Goal: Book appointment/travel/reservation

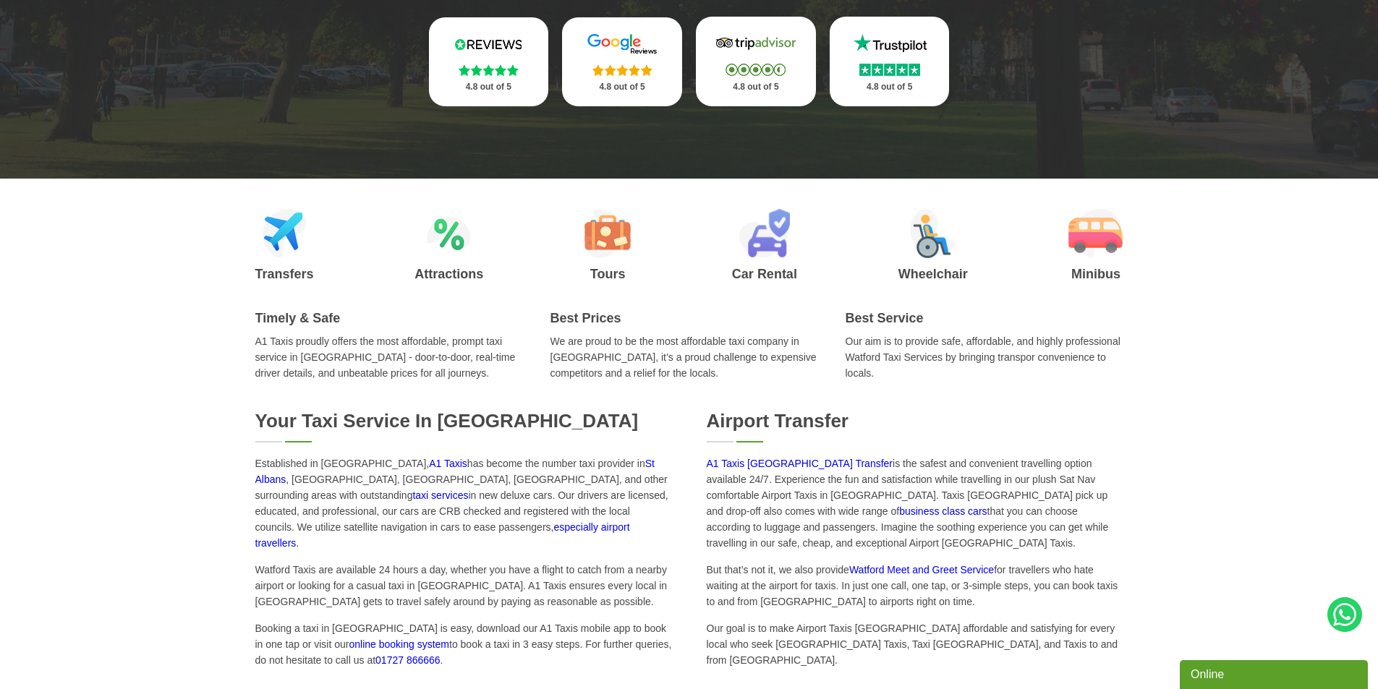
scroll to position [434, 0]
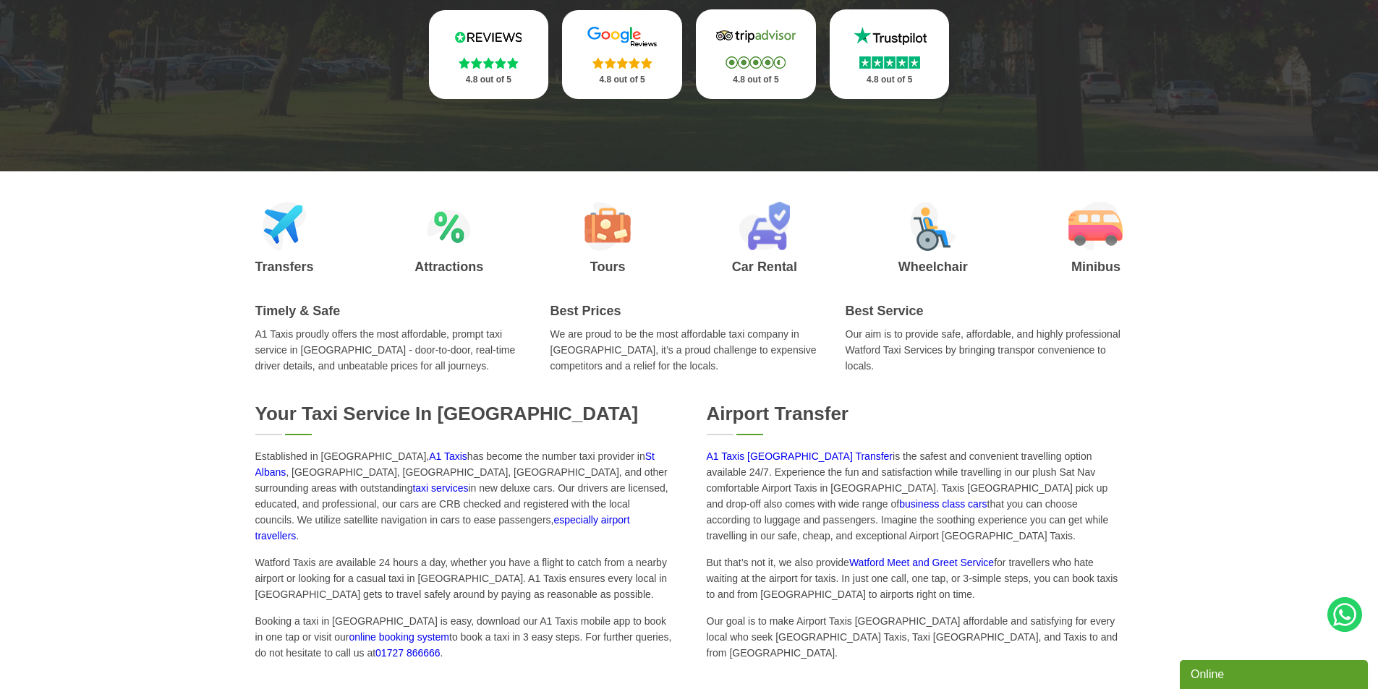
click at [763, 454] on link "A1 Taxis [GEOGRAPHIC_DATA] Transfer" at bounding box center [799, 456] width 187 height 12
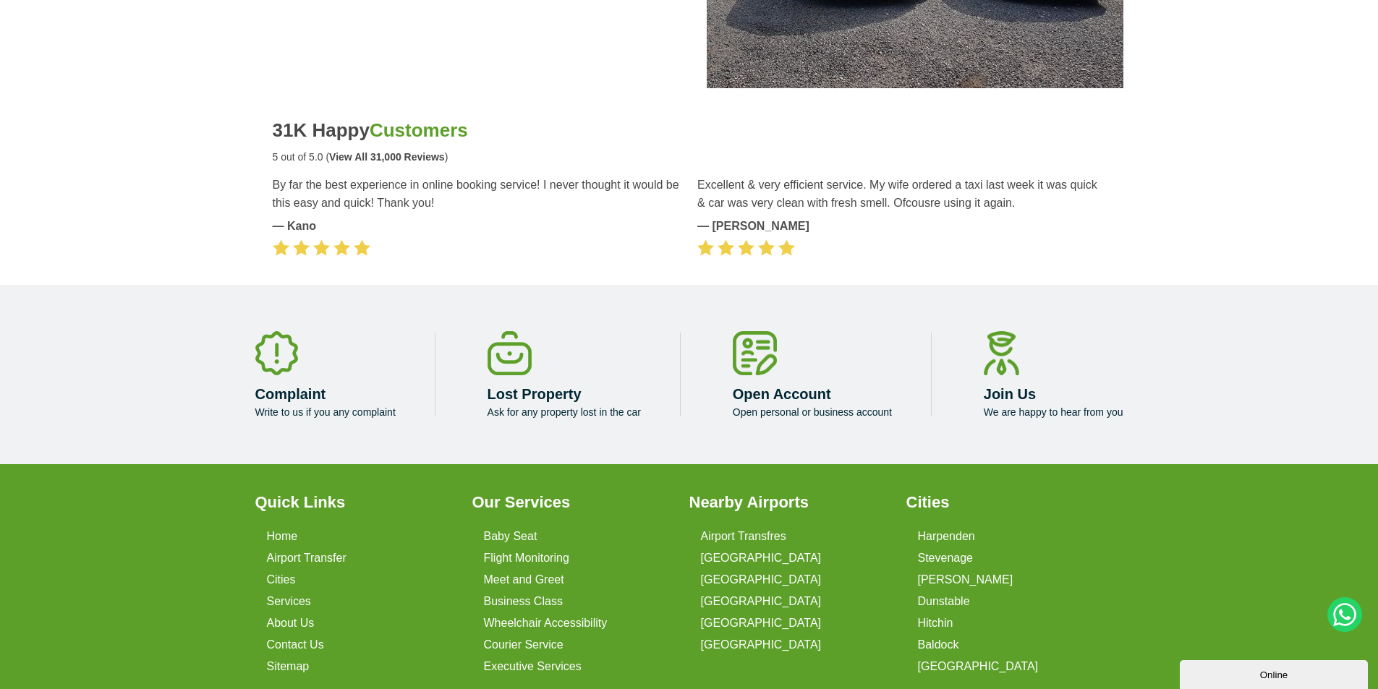
scroll to position [3254, 0]
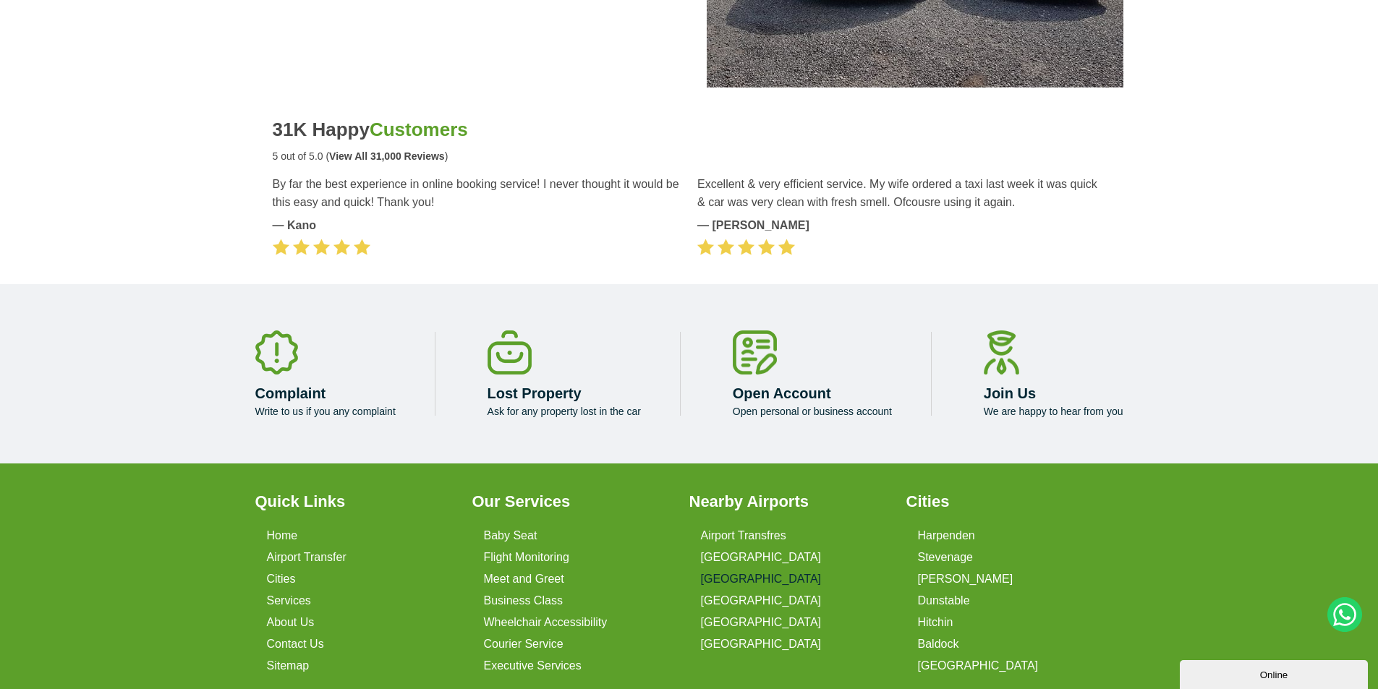
click at [717, 573] on link "[GEOGRAPHIC_DATA]" at bounding box center [761, 579] width 121 height 13
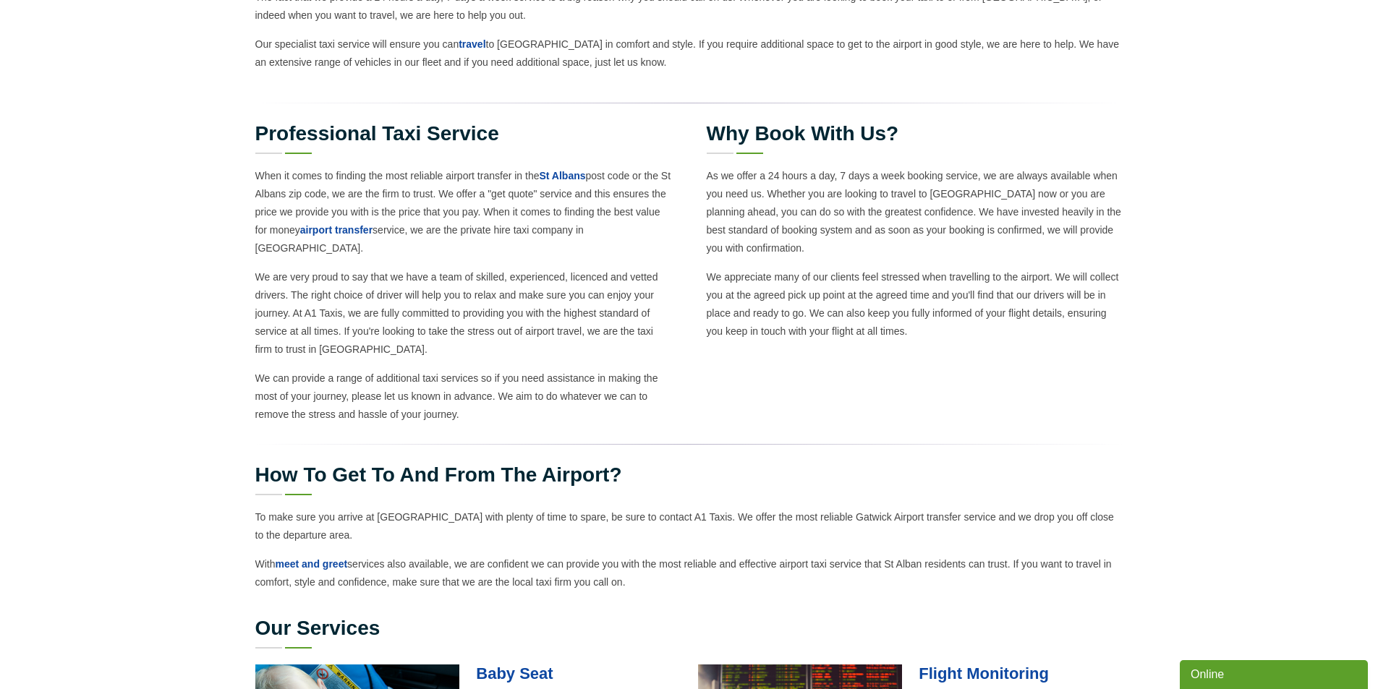
scroll to position [651, 0]
